Goal: Information Seeking & Learning: Find specific fact

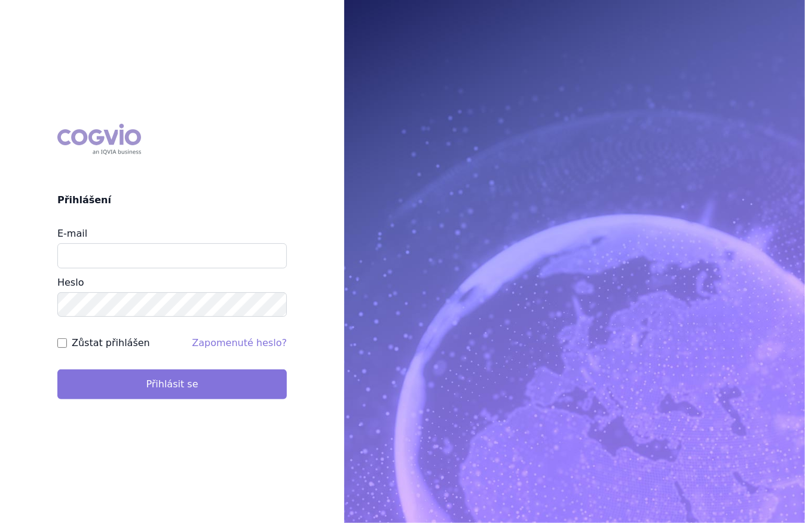
type input "marek_sebrle@accord-healthcare.com"
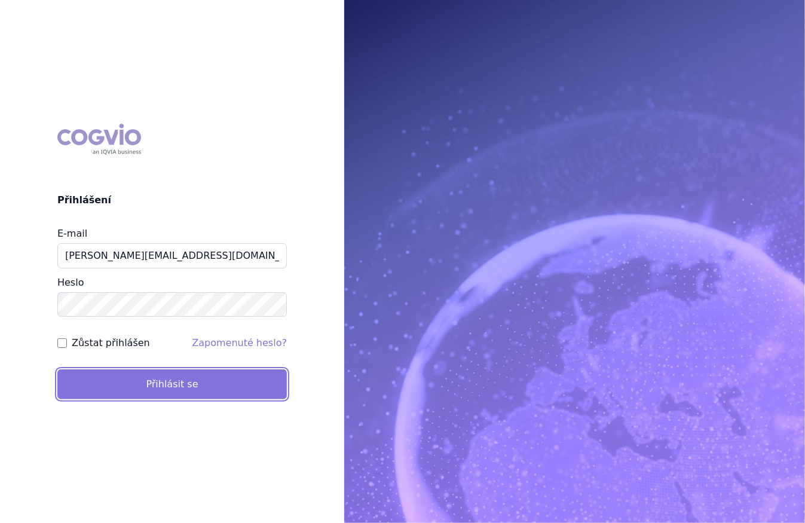
click at [145, 391] on button "Přihlásit se" at bounding box center [171, 384] width 229 height 30
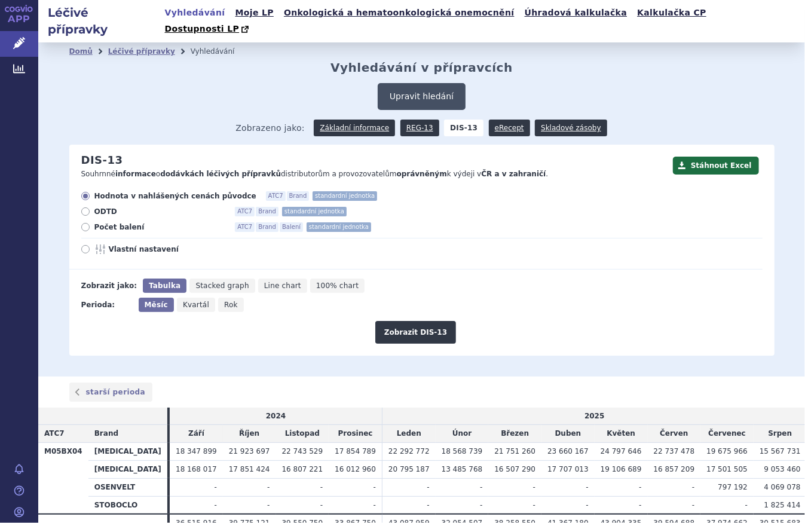
click at [422, 89] on button "Upravit hledání" at bounding box center [422, 96] width 88 height 27
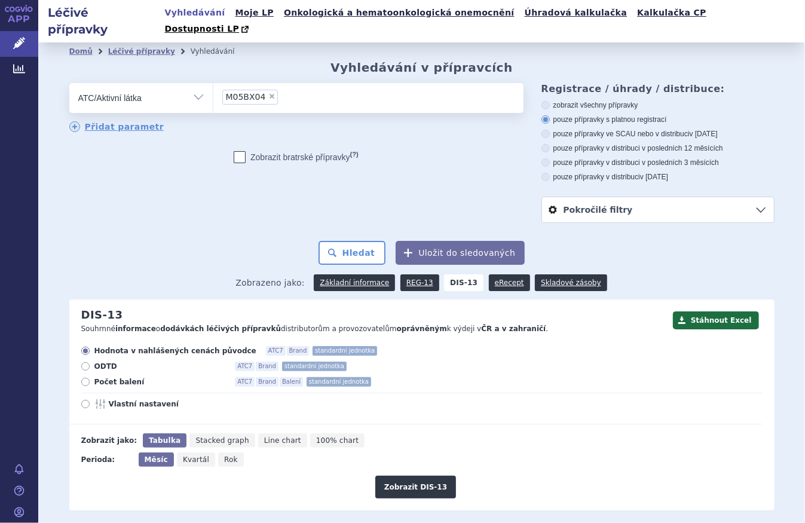
click at [268, 93] on span "×" at bounding box center [271, 96] width 7 height 7
click at [213, 84] on select "M05BX04" at bounding box center [213, 97] width 1 height 30
select select
drag, startPoint x: 286, startPoint y: 84, endPoint x: 280, endPoint y: 79, distance: 7.7
click at [281, 83] on ul at bounding box center [368, 95] width 310 height 25
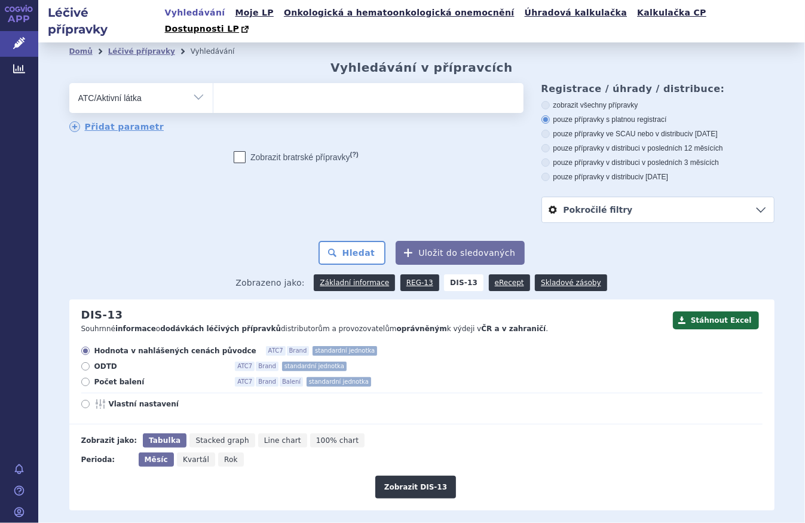
click at [213, 82] on select at bounding box center [213, 97] width 1 height 30
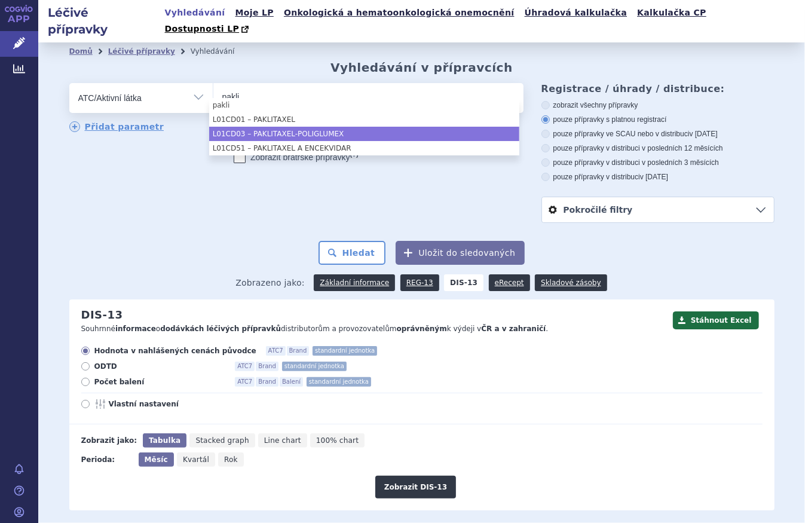
type input "pakli"
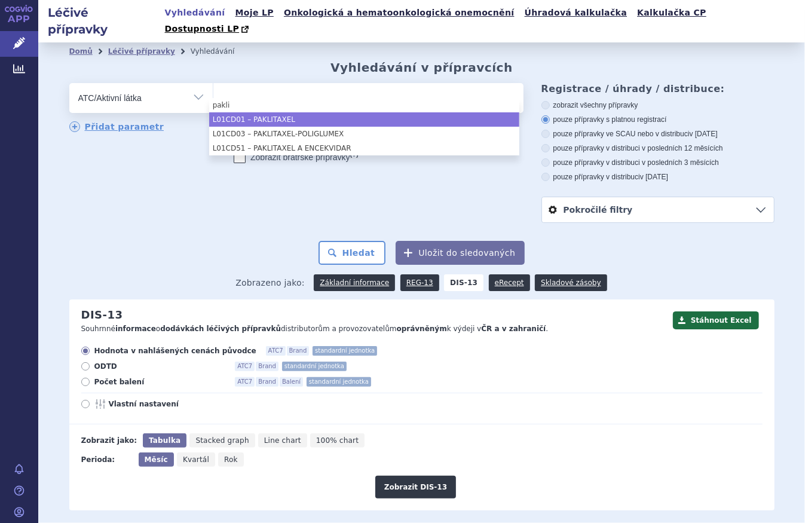
select select "L01CD01"
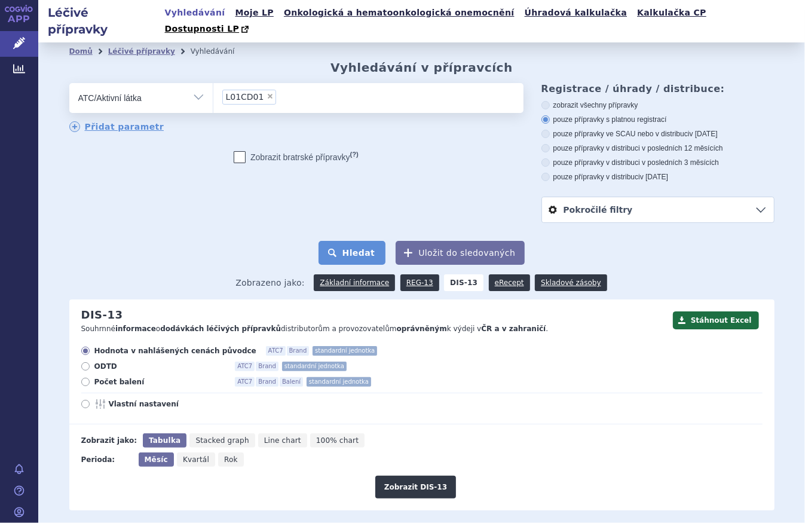
click at [341, 241] on button "Hledat" at bounding box center [352, 253] width 68 height 24
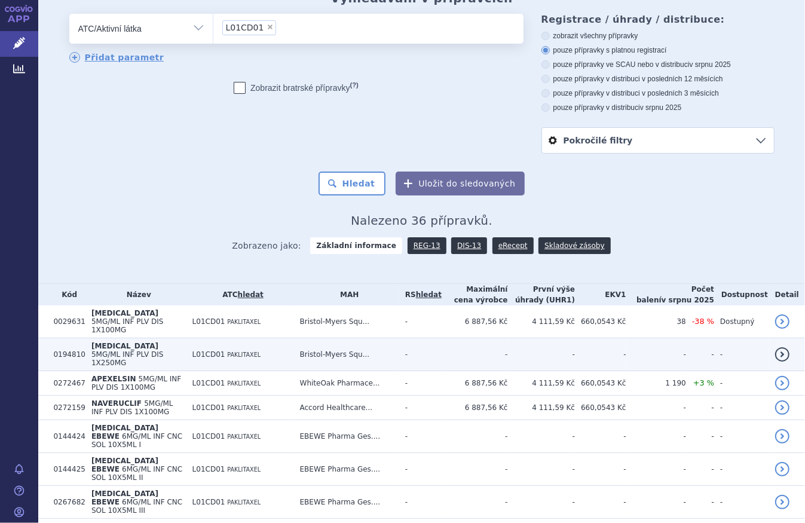
scroll to position [163, 0]
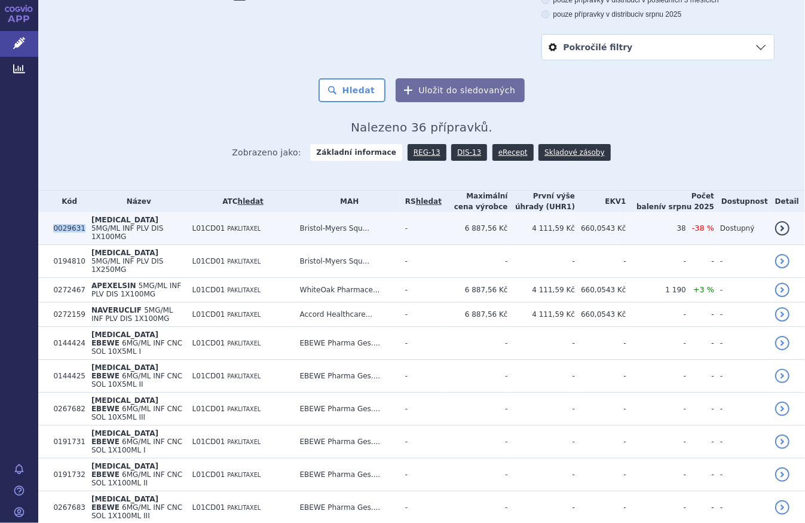
drag, startPoint x: 49, startPoint y: 209, endPoint x: 78, endPoint y: 209, distance: 28.7
click at [78, 212] on td "0029631" at bounding box center [66, 228] width 38 height 33
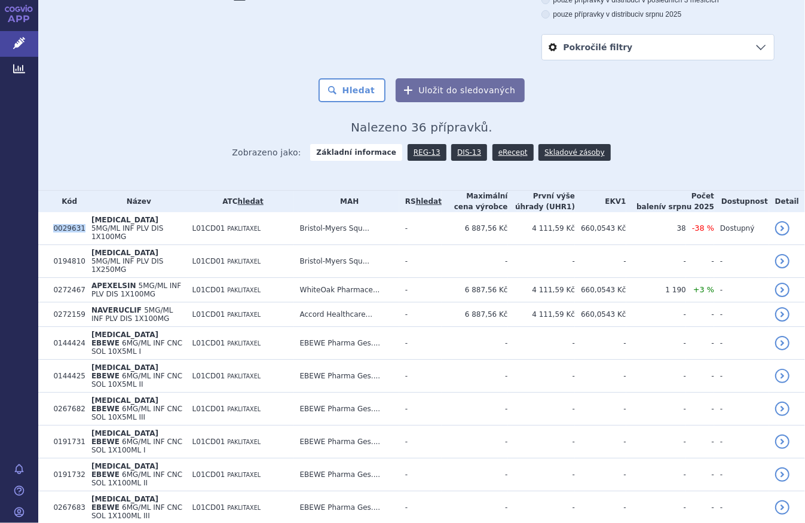
copy td "0029631"
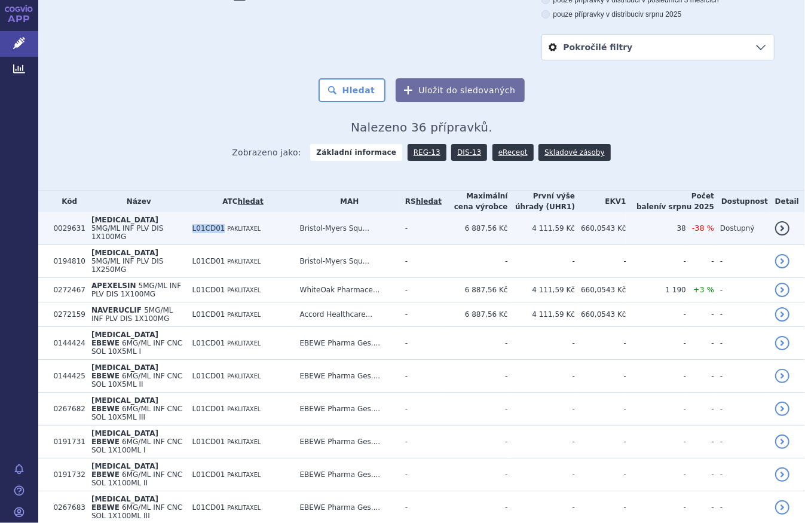
drag, startPoint x: 211, startPoint y: 206, endPoint x: 243, endPoint y: 208, distance: 32.3
click at [243, 212] on td "L01CD01 PAKLITAXEL" at bounding box center [240, 228] width 108 height 33
copy span "L01CD01"
